Goal: Transaction & Acquisition: Book appointment/travel/reservation

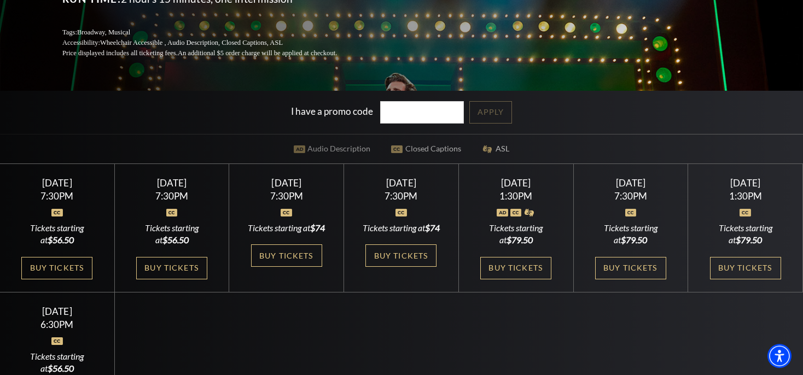
scroll to position [269, 0]
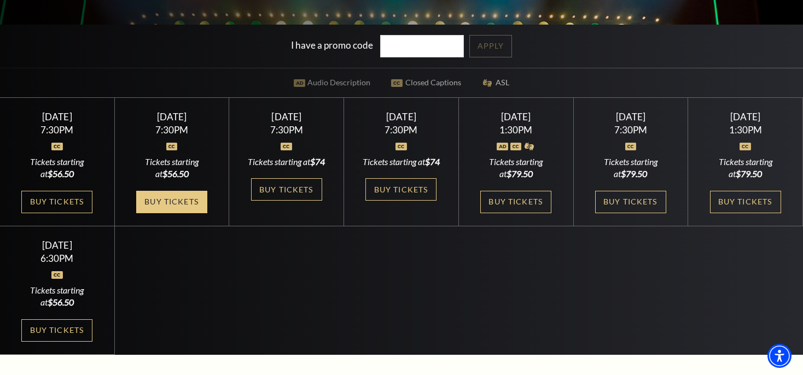
click at [177, 211] on link "Buy Tickets" at bounding box center [171, 202] width 71 height 22
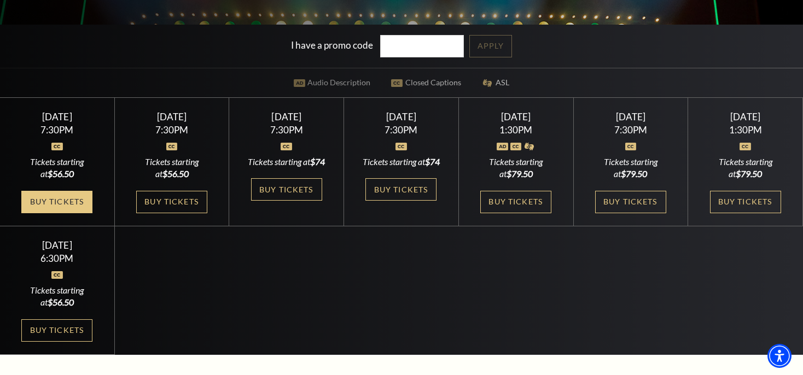
click at [58, 201] on link "Buy Tickets" at bounding box center [56, 202] width 71 height 22
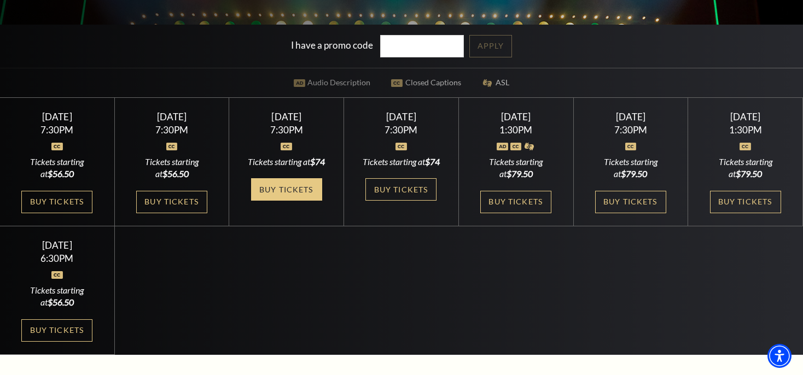
click at [299, 187] on link "Buy Tickets" at bounding box center [286, 189] width 71 height 22
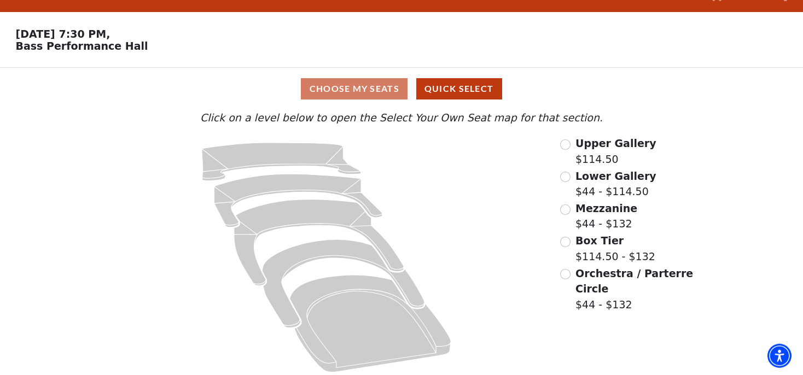
scroll to position [31, 0]
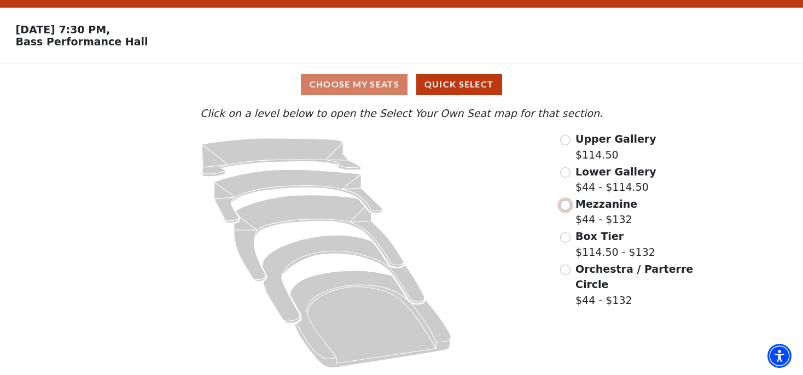
click at [567, 205] on input "Mezzanine$44 - $132\a" at bounding box center [565, 205] width 10 height 10
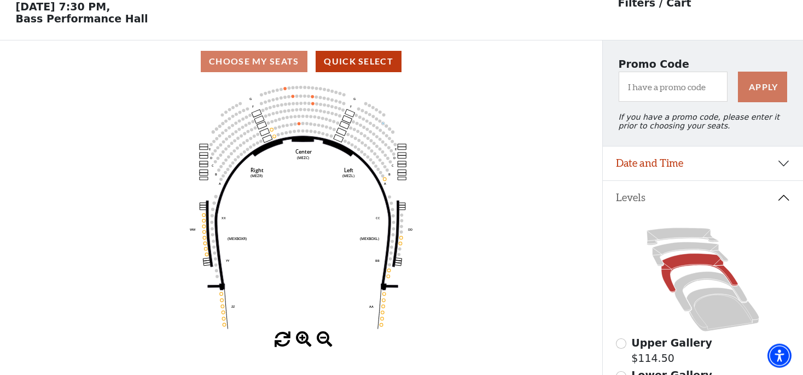
scroll to position [50, 0]
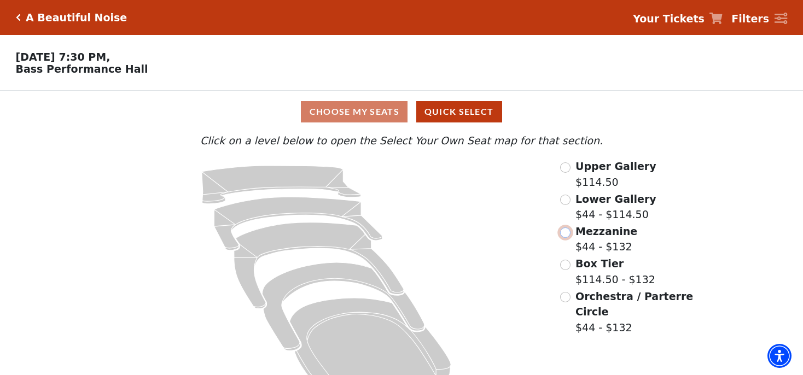
click at [564, 236] on input "Mezzanine$44 - $132\a" at bounding box center [565, 233] width 10 height 10
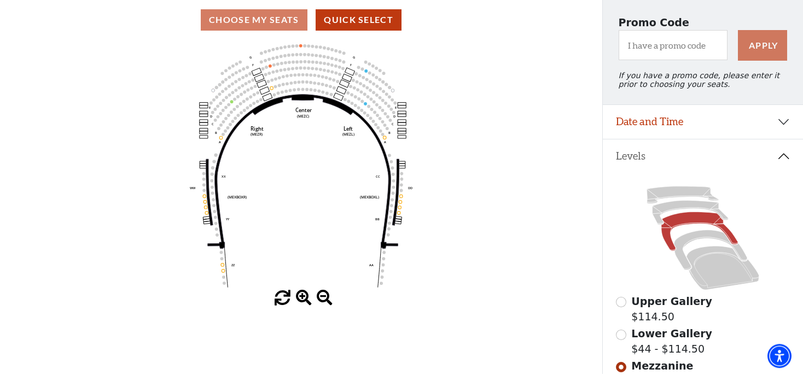
scroll to position [29, 0]
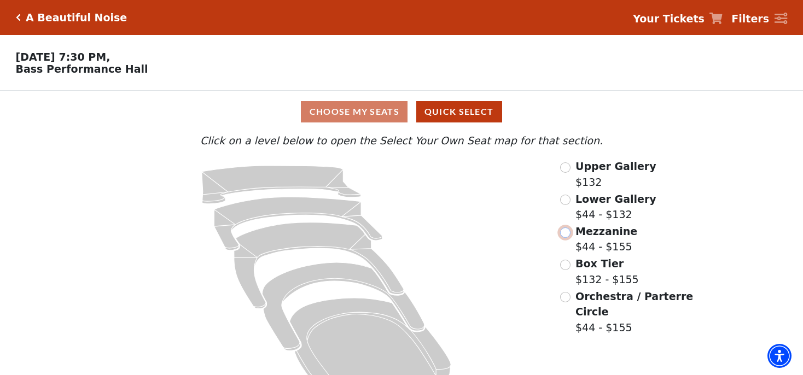
click at [564, 236] on input "Mezzanine$44 - $155\a" at bounding box center [565, 233] width 10 height 10
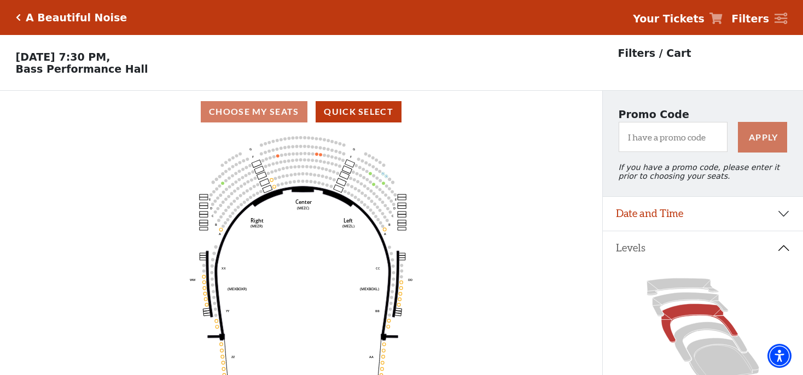
click at [17, 17] on icon "Click here to go back to filters" at bounding box center [18, 18] width 5 height 8
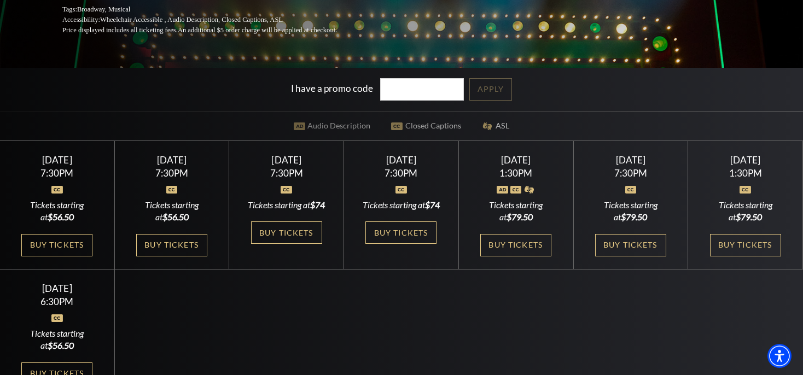
scroll to position [269, 0]
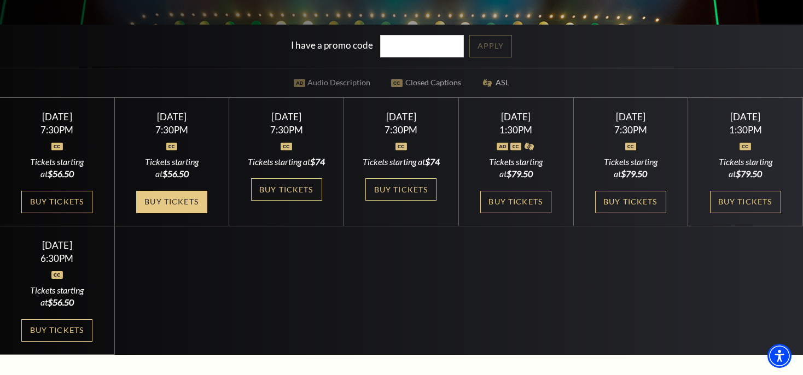
click at [166, 213] on link "Buy Tickets" at bounding box center [171, 202] width 71 height 22
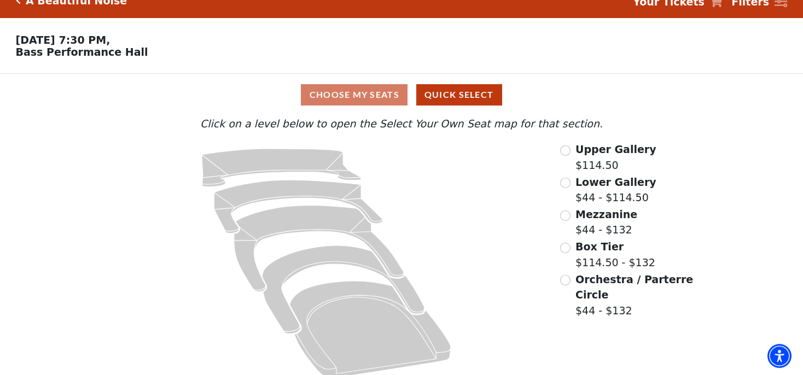
scroll to position [31, 0]
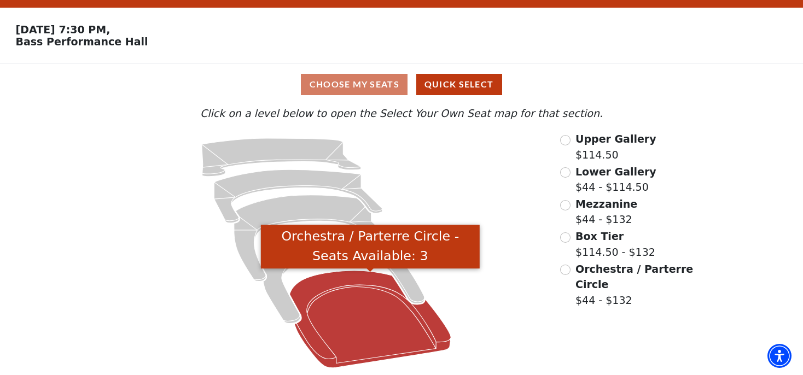
click at [372, 316] on icon "Orchestra / Parterre Circle - Seats Available: 3" at bounding box center [369, 319] width 161 height 97
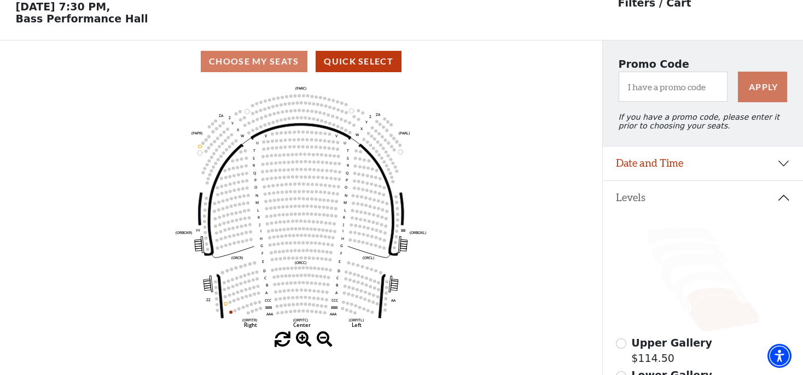
scroll to position [50, 0]
